Goal: Task Accomplishment & Management: Manage account settings

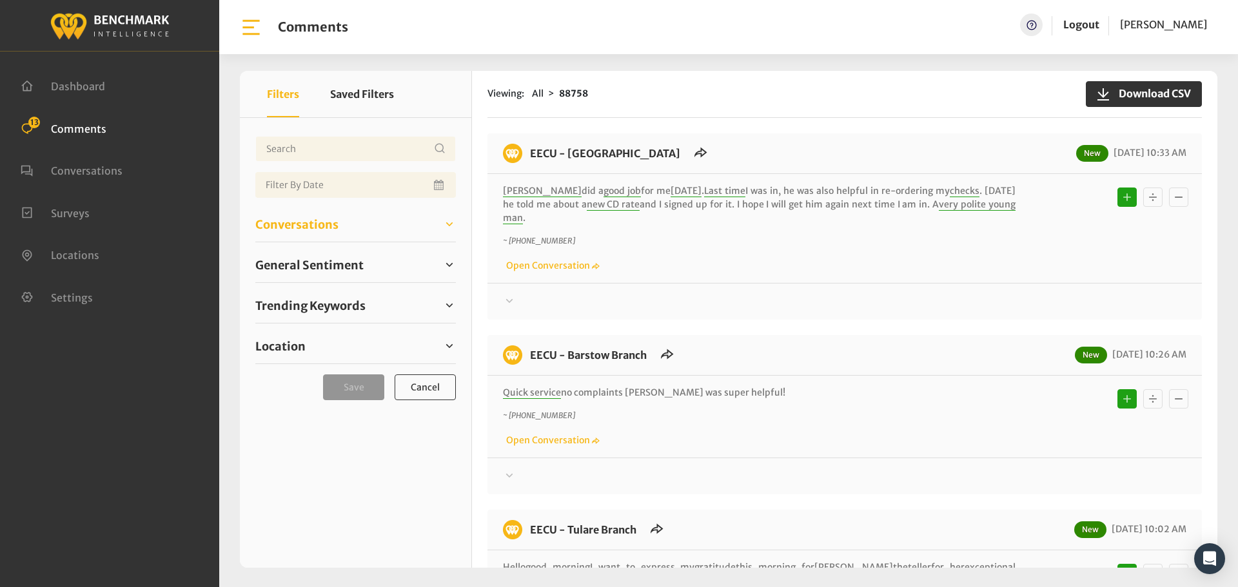
click at [287, 222] on span "Conversations" at bounding box center [296, 224] width 83 height 17
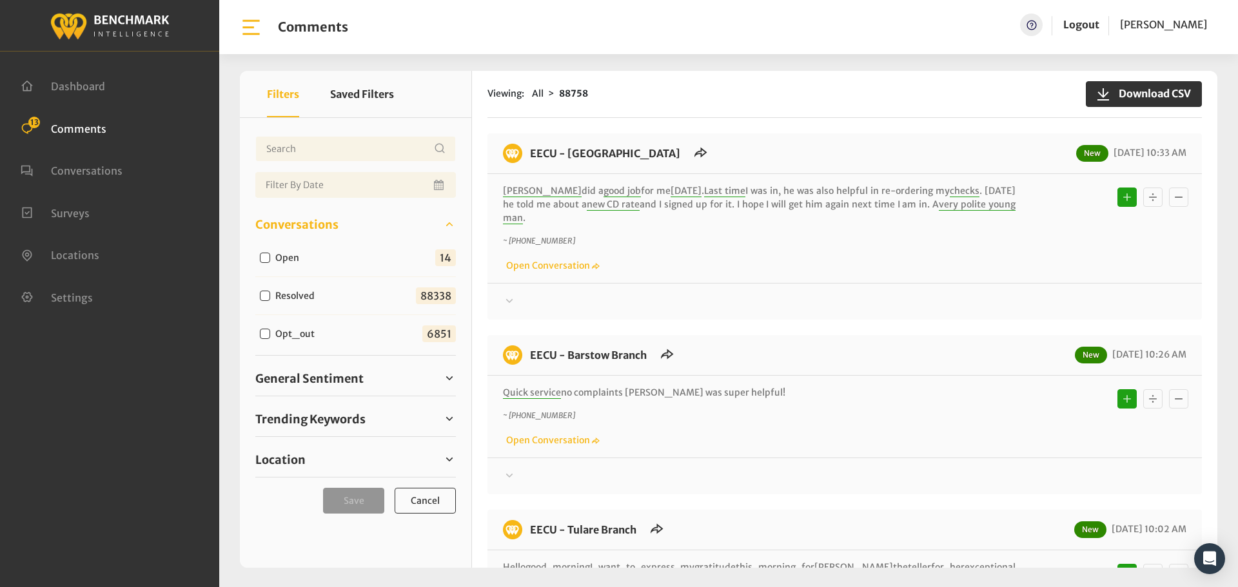
click at [262, 254] on input "Open" at bounding box center [265, 258] width 10 height 10
checkbox input "true"
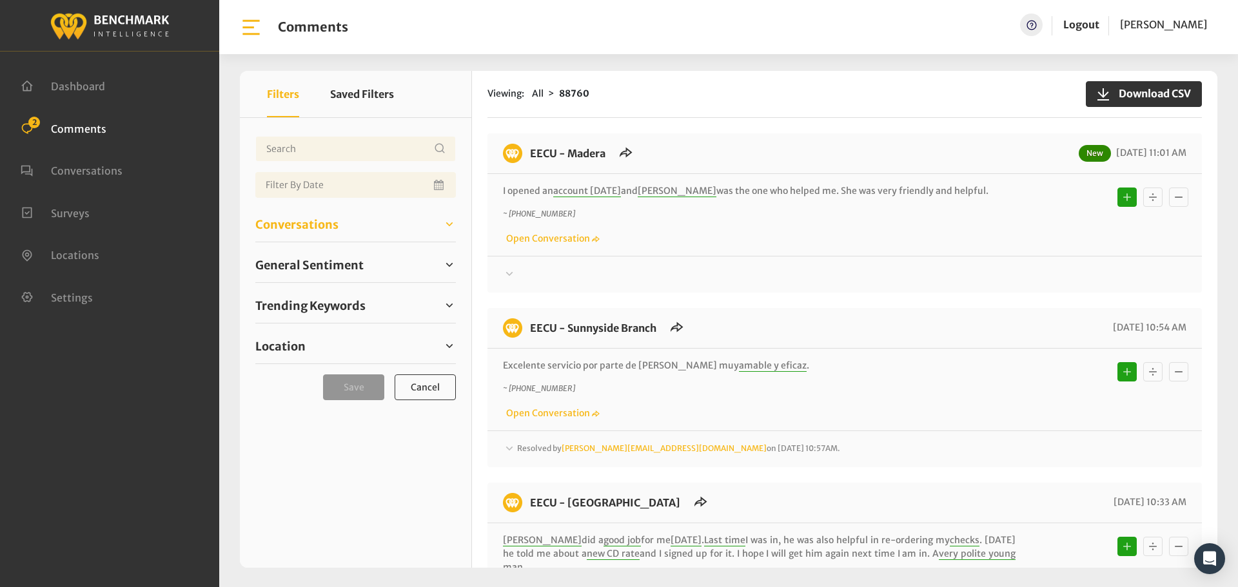
click at [315, 221] on span "Conversations" at bounding box center [296, 224] width 83 height 17
